Goal: Book appointment/travel/reservation

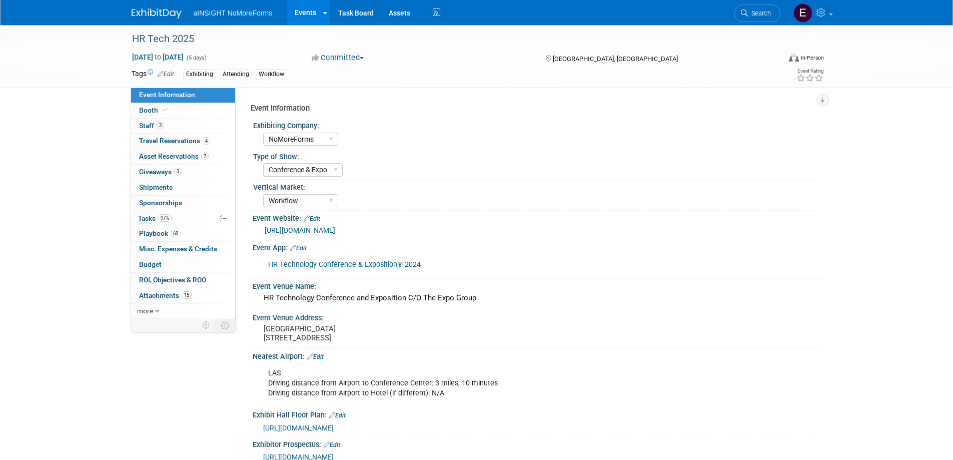
select select "NoMoreForms"
select select "Conference & Expo"
select select "Workflow"
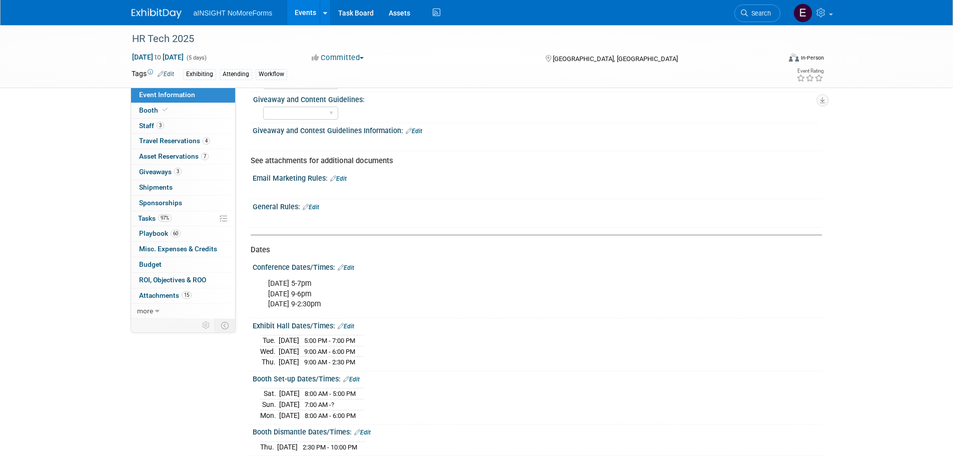
scroll to position [901, 0]
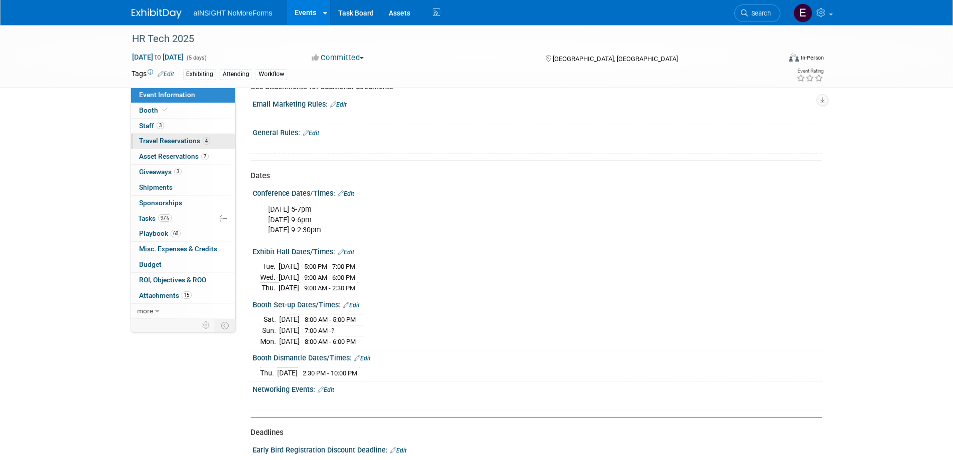
click at [176, 143] on span "Travel Reservations 4" at bounding box center [174, 141] width 71 height 8
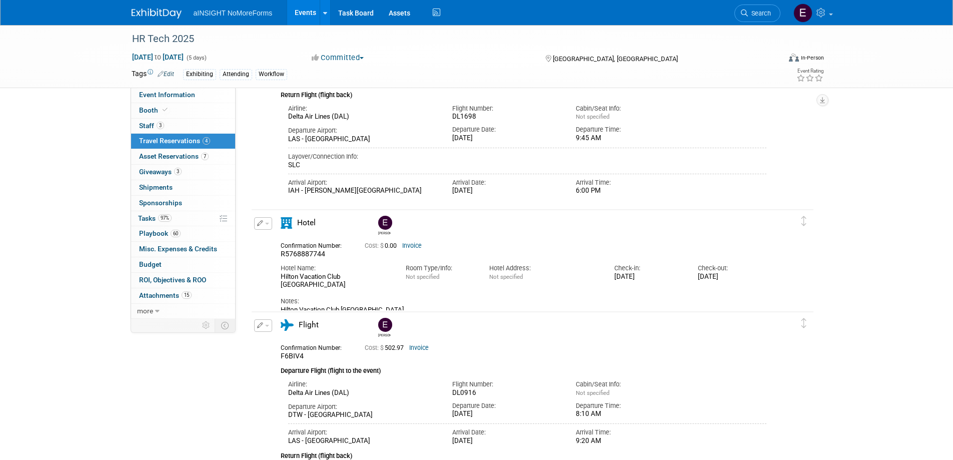
scroll to position [300, 0]
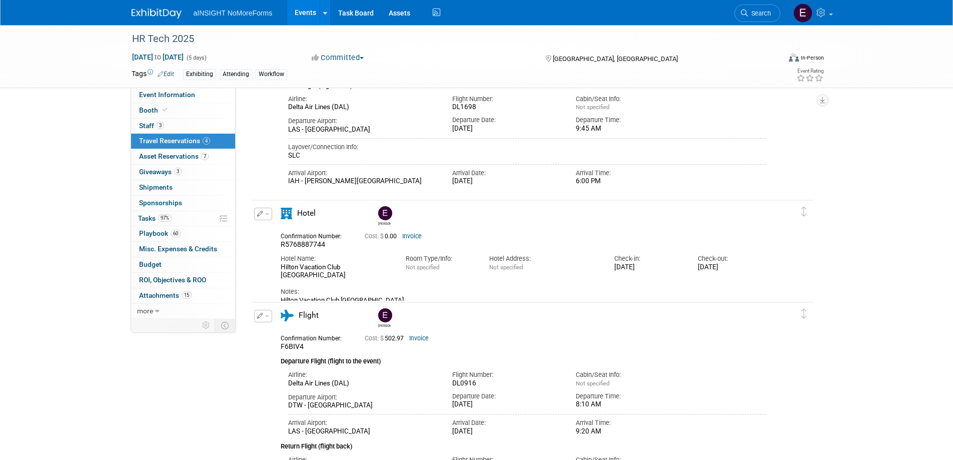
click at [484, 404] on div "[DATE]" at bounding box center [506, 404] width 109 height 9
click at [262, 315] on icon "button" at bounding box center [260, 316] width 7 height 6
click at [278, 329] on button "Edit Reservation" at bounding box center [297, 333] width 85 height 15
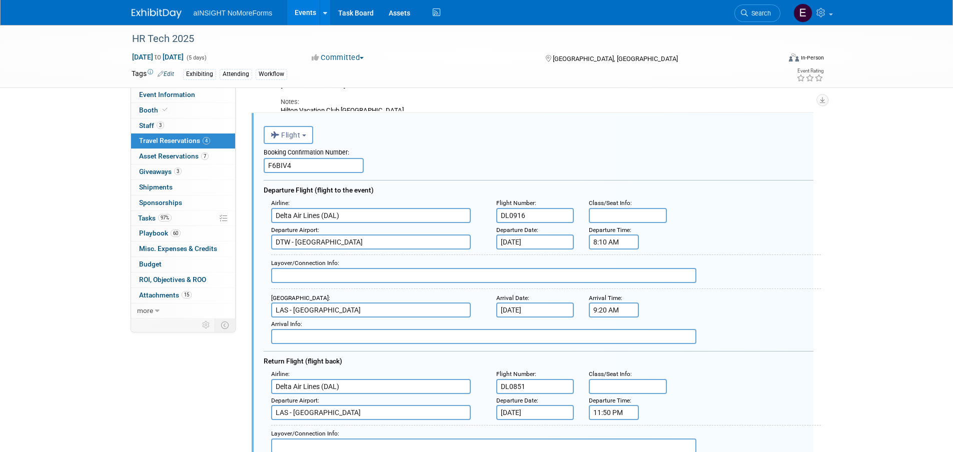
scroll to position [0, 0]
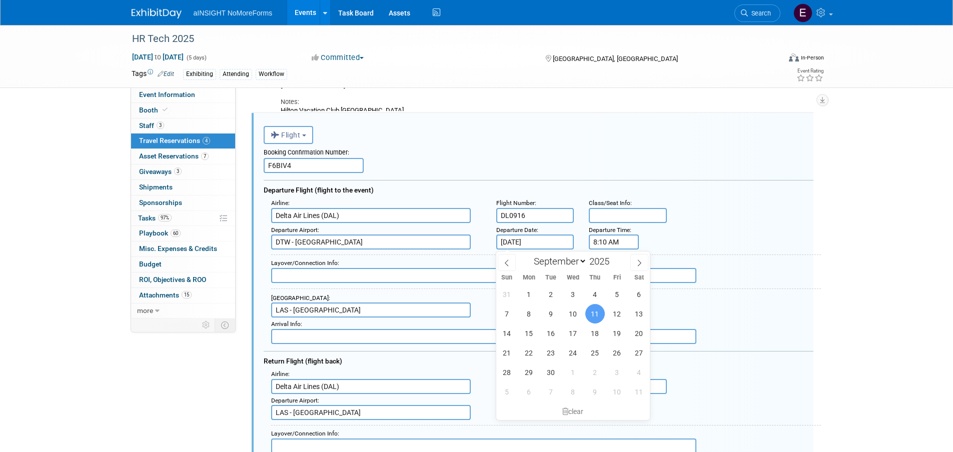
click at [522, 245] on input "[DATE]" at bounding box center [535, 242] width 78 height 15
click at [512, 335] on span "14" at bounding box center [507, 334] width 20 height 20
type input "[DATE]"
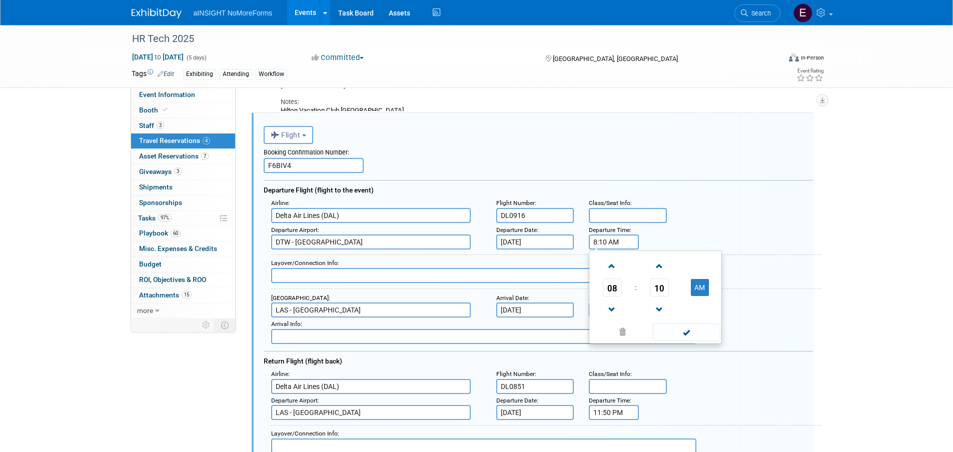
click at [596, 243] on input "8:10 AM" at bounding box center [614, 242] width 50 height 15
click at [707, 290] on button "AM" at bounding box center [700, 287] width 18 height 17
type input "8:10 PM"
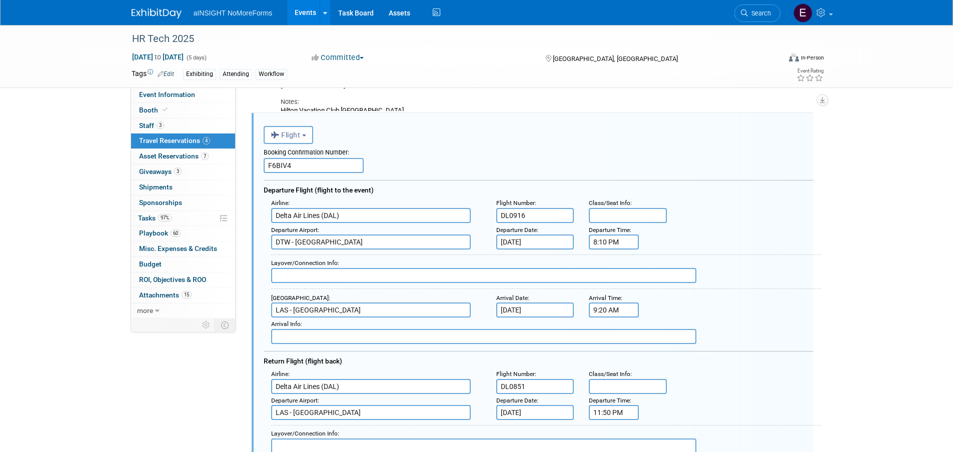
click at [518, 310] on input "[DATE]" at bounding box center [535, 310] width 78 height 15
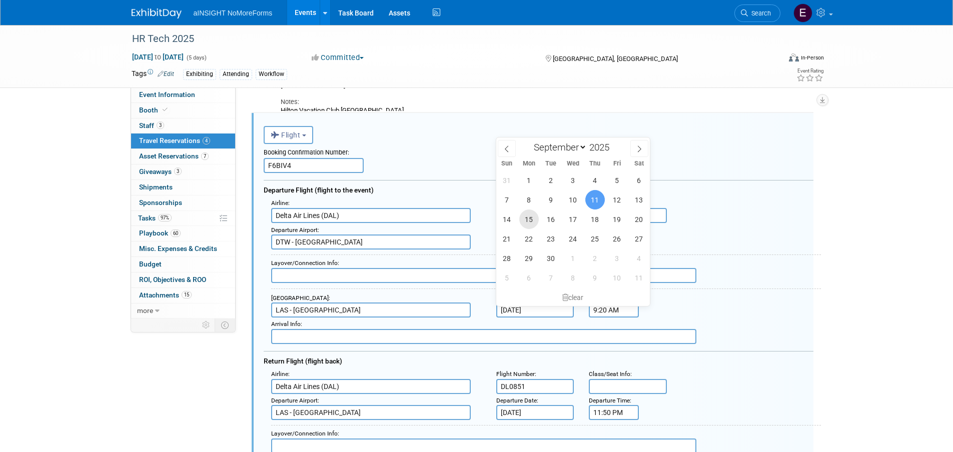
click at [529, 219] on span "15" at bounding box center [529, 220] width 20 height 20
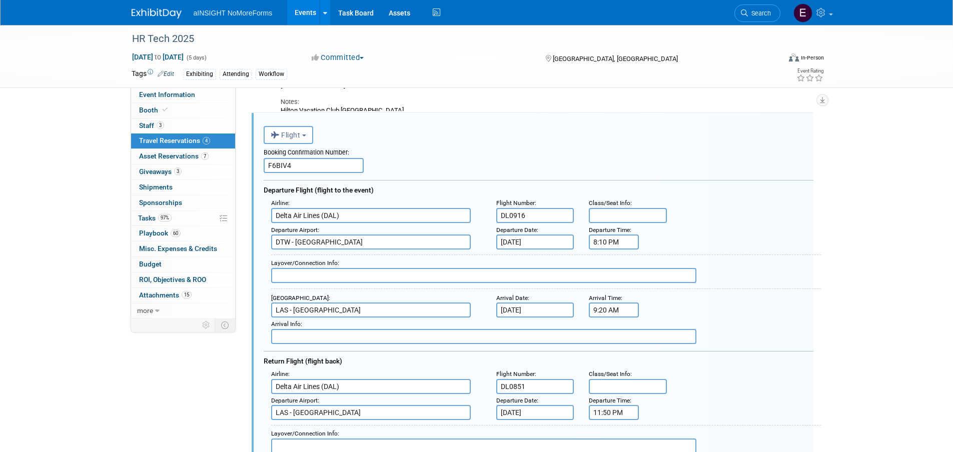
click at [523, 309] on input "[DATE]" at bounding box center [535, 310] width 78 height 15
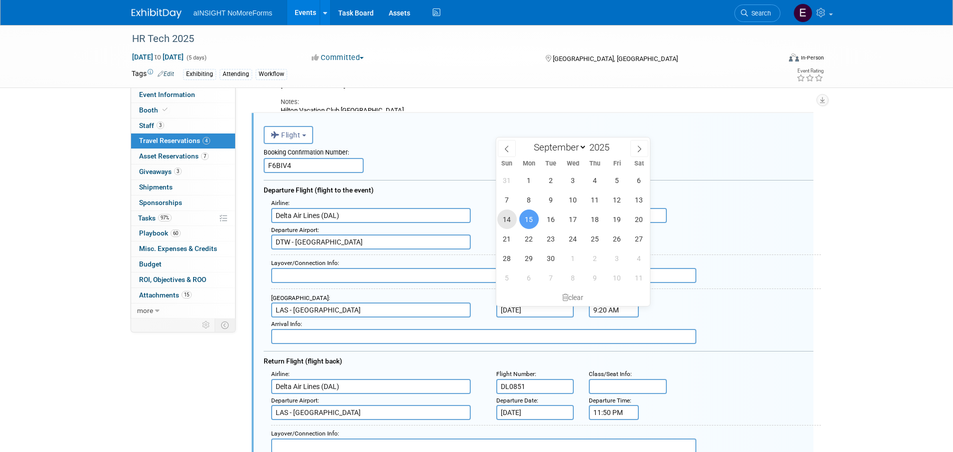
click at [511, 221] on span "14" at bounding box center [507, 220] width 20 height 20
type input "[DATE]"
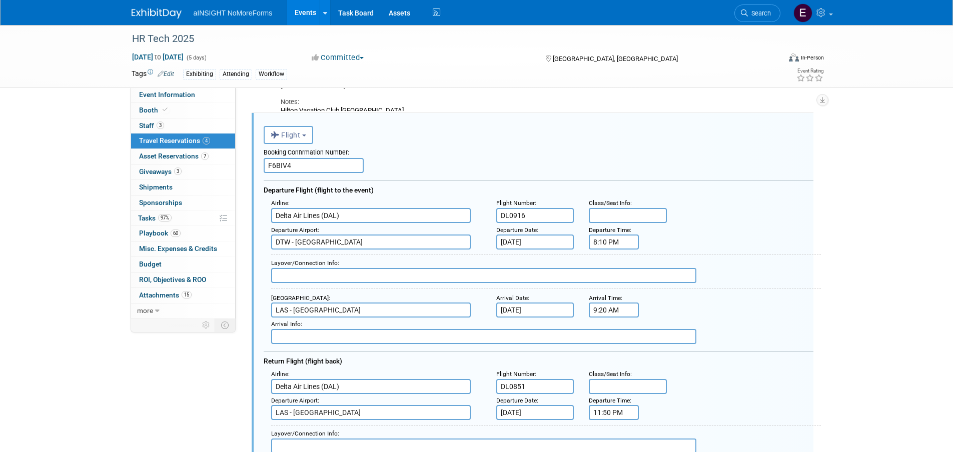
click at [624, 311] on input "9:20 AM" at bounding box center [614, 310] width 50 height 15
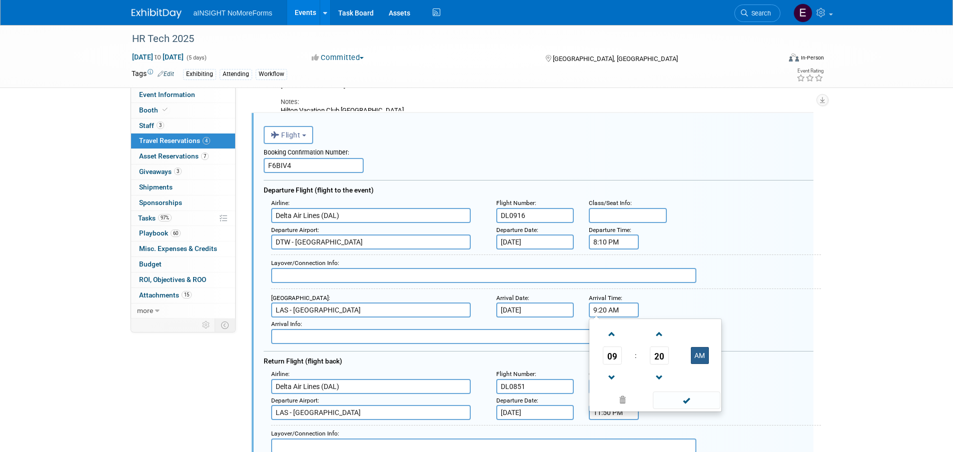
click at [704, 355] on button "AM" at bounding box center [700, 355] width 18 height 17
type input "9:20 PM"
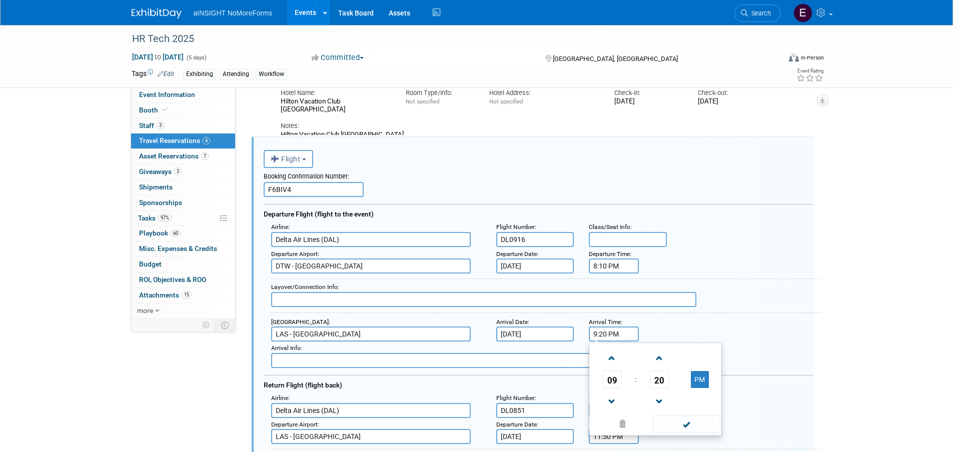
scroll to position [540, 0]
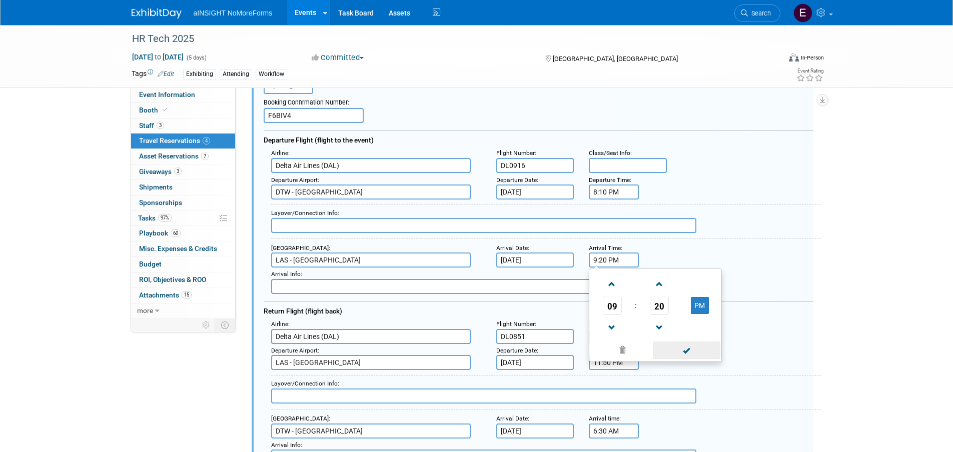
click at [684, 352] on span at bounding box center [687, 351] width 68 height 18
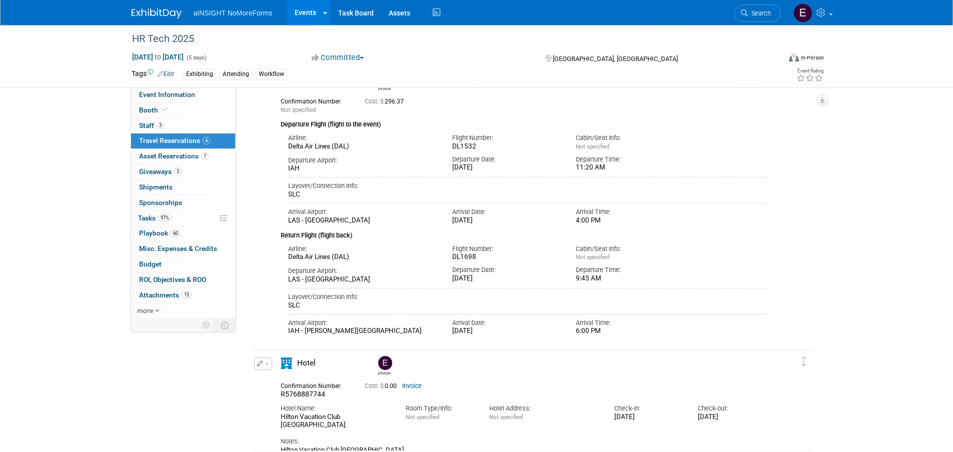
scroll to position [0, 0]
